Goal: Information Seeking & Learning: Learn about a topic

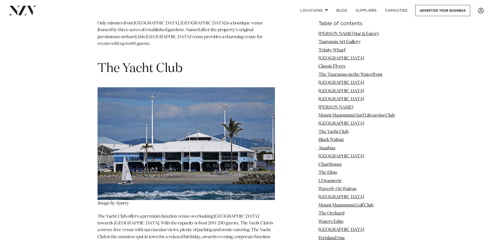
scroll to position [3034, 0]
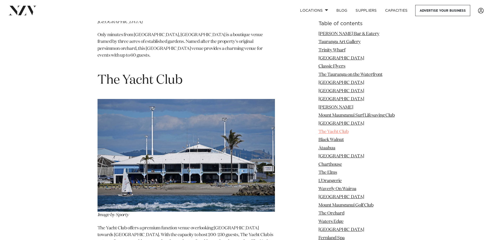
click at [335, 133] on link "The Yacht Club" at bounding box center [333, 131] width 30 height 4
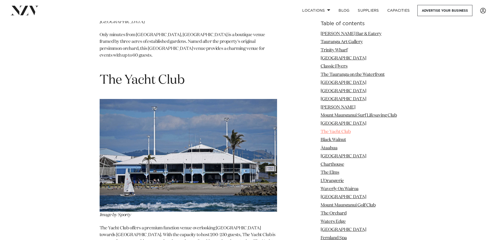
scroll to position [3044, 0]
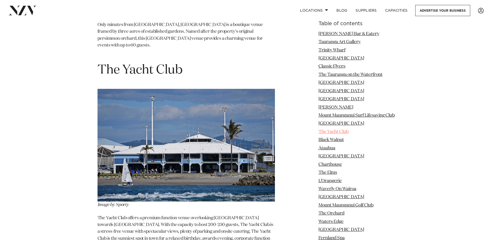
click at [329, 130] on link "The Yacht Club" at bounding box center [333, 131] width 30 height 4
click at [167, 129] on img at bounding box center [185, 145] width 177 height 113
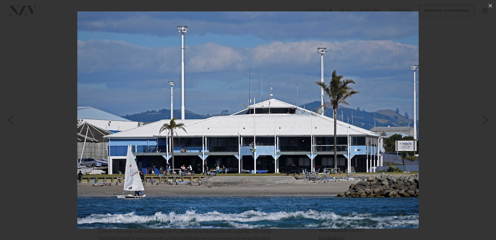
click at [167, 129] on img at bounding box center [247, 119] width 341 height 217
click at [408, 90] on img at bounding box center [247, 119] width 341 height 217
